Goal: Find specific page/section: Find specific page/section

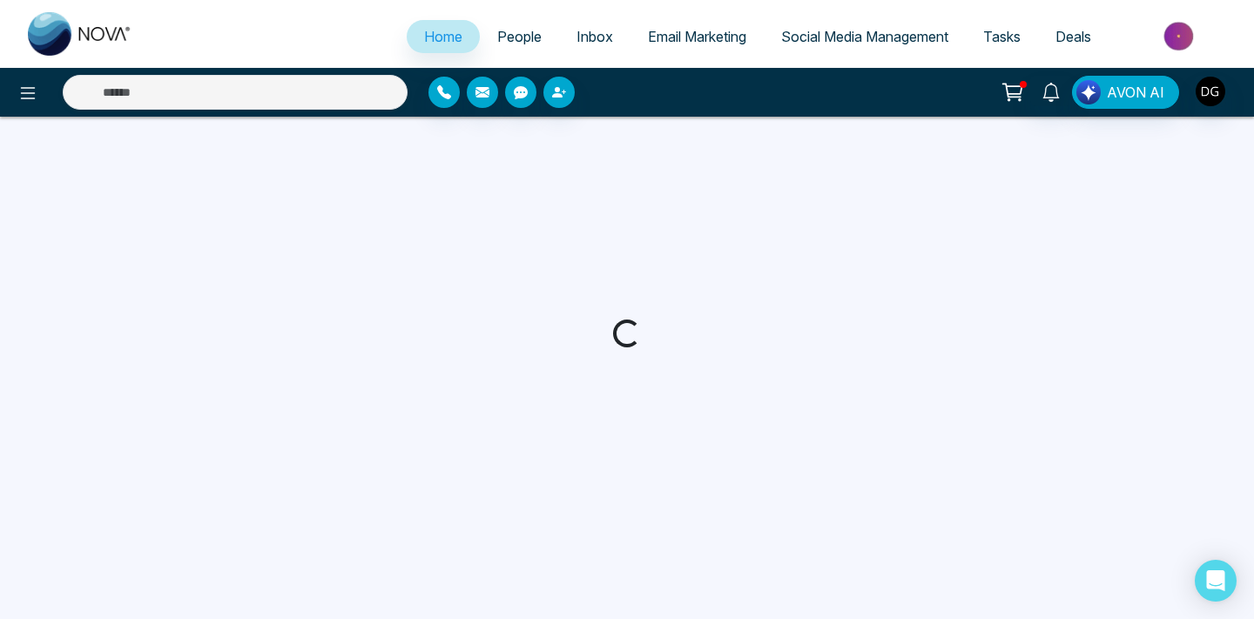
select select "*"
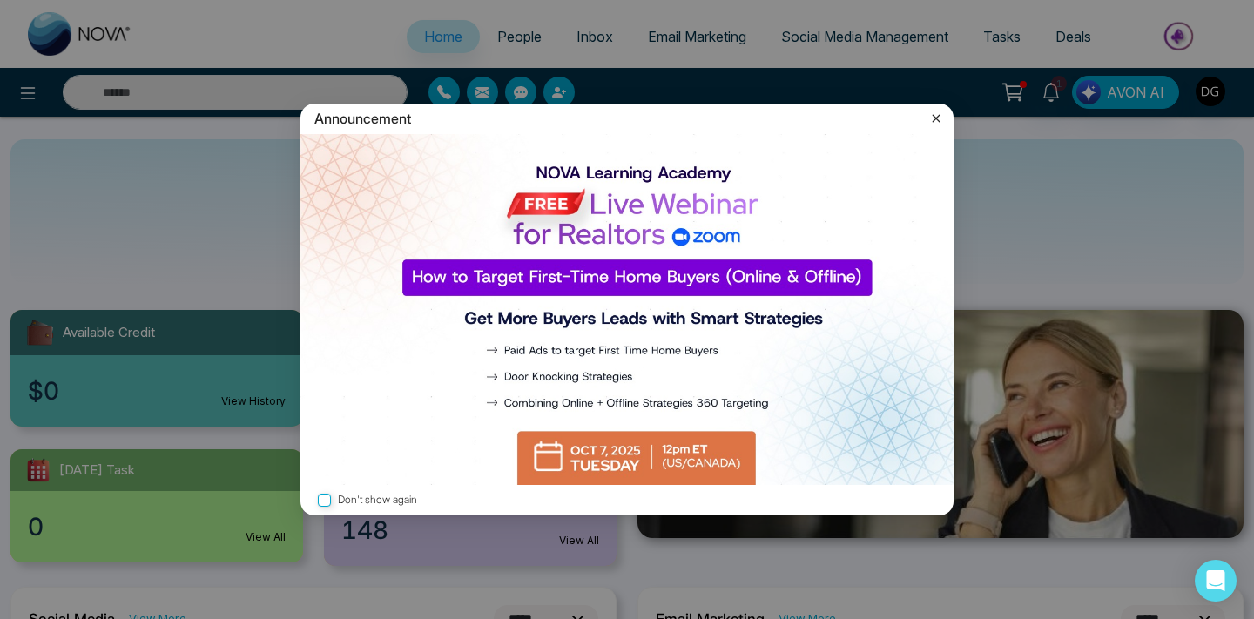
click at [934, 116] on icon at bounding box center [937, 118] width 8 height 8
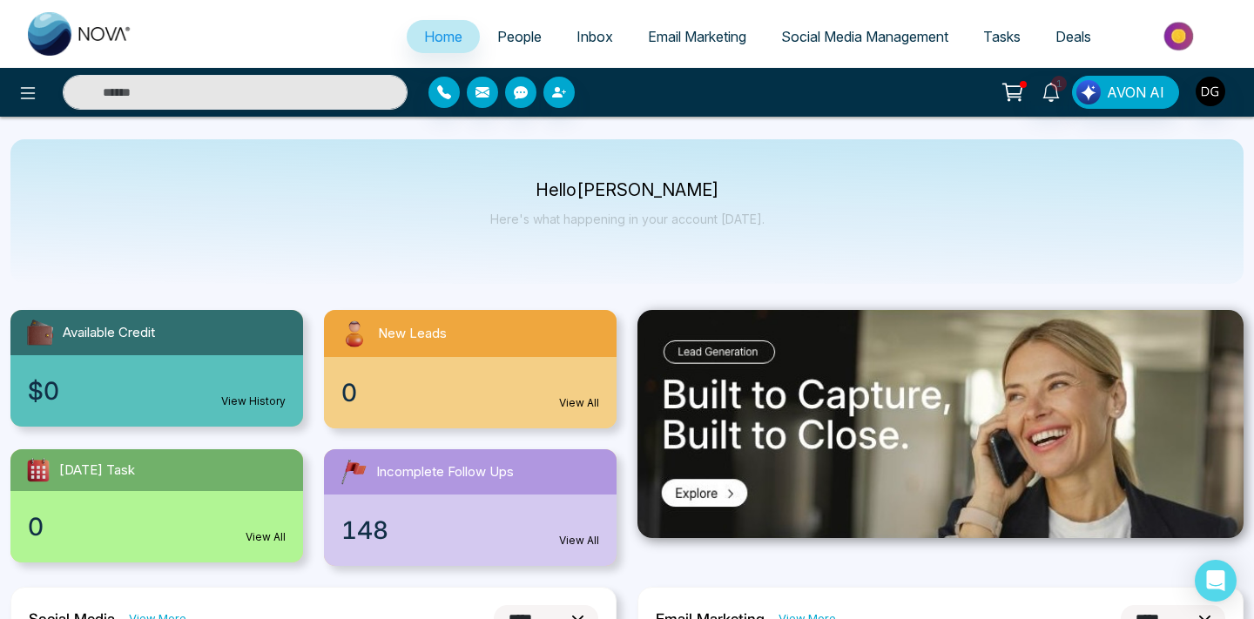
click at [500, 51] on link "People" at bounding box center [519, 36] width 79 height 33
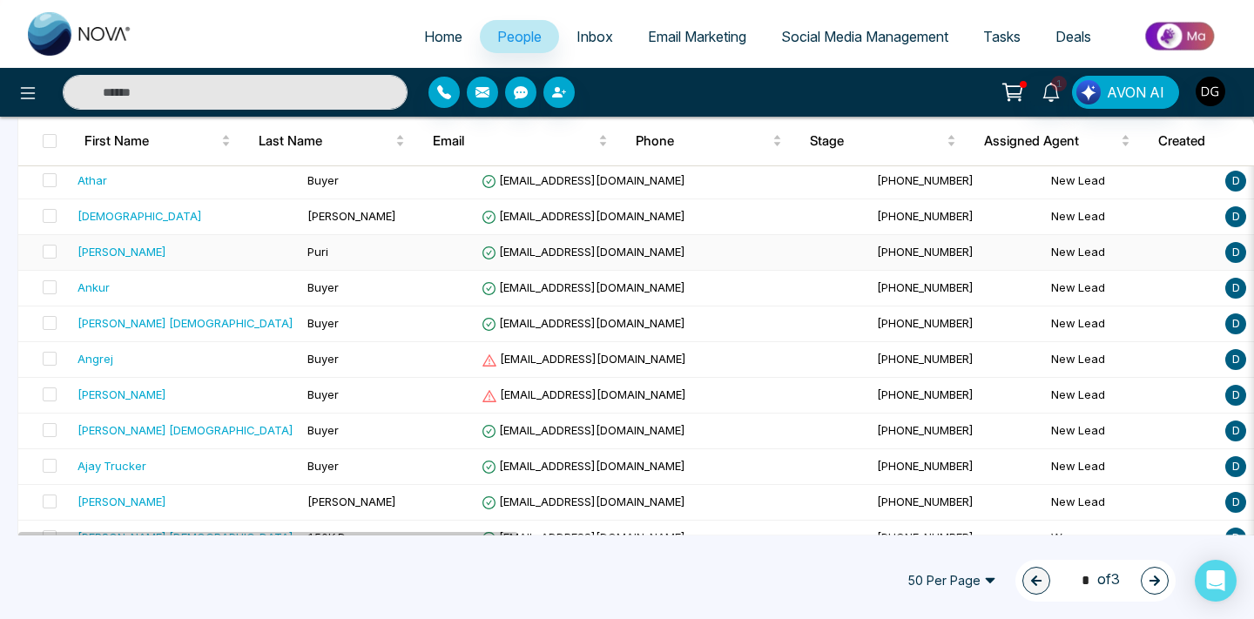
scroll to position [1606, 0]
